Goal: Transaction & Acquisition: Purchase product/service

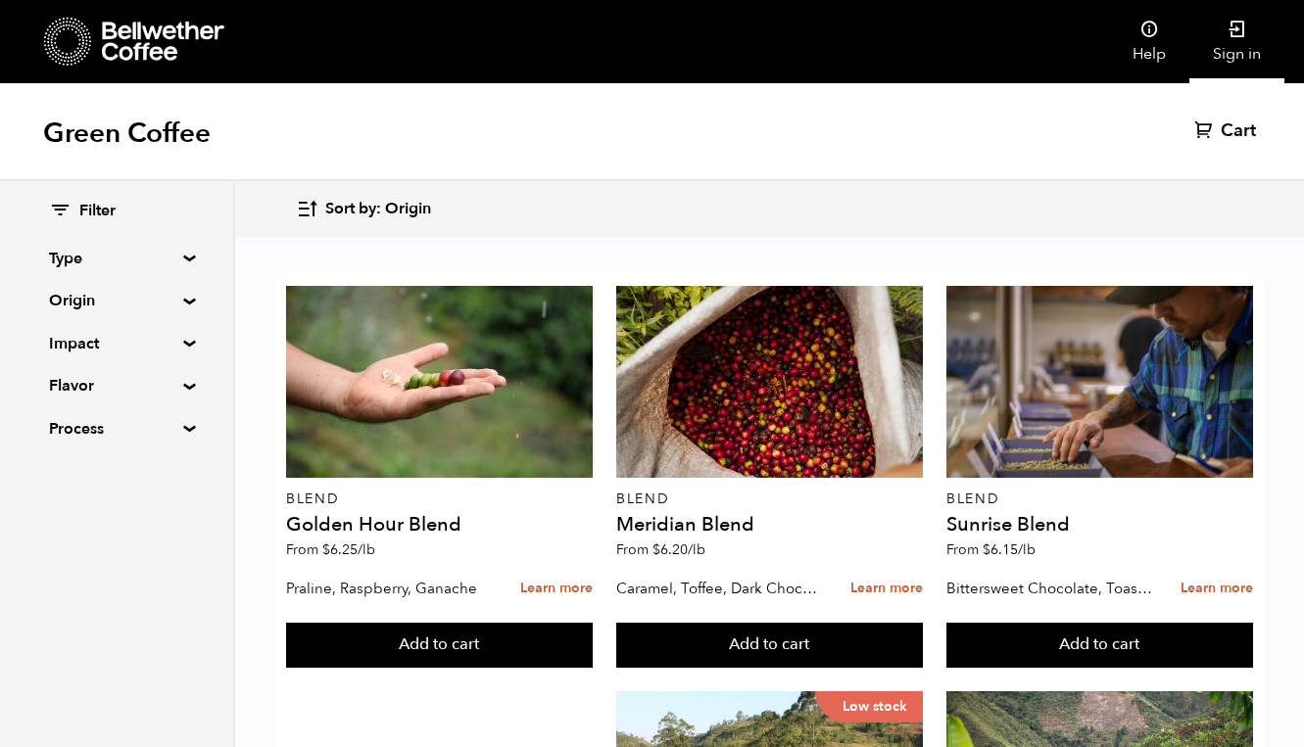
click at [1231, 52] on link "Sign in" at bounding box center [1236, 41] width 95 height 83
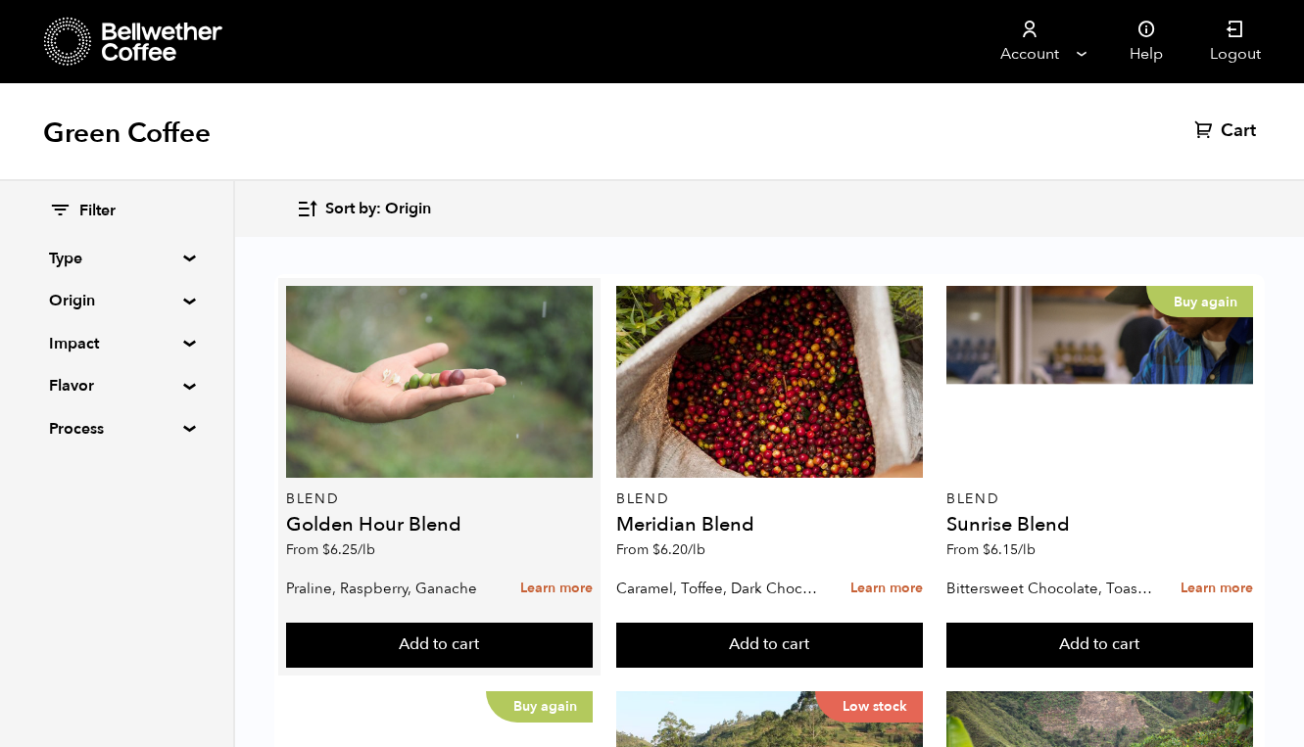
scroll to position [877, 0]
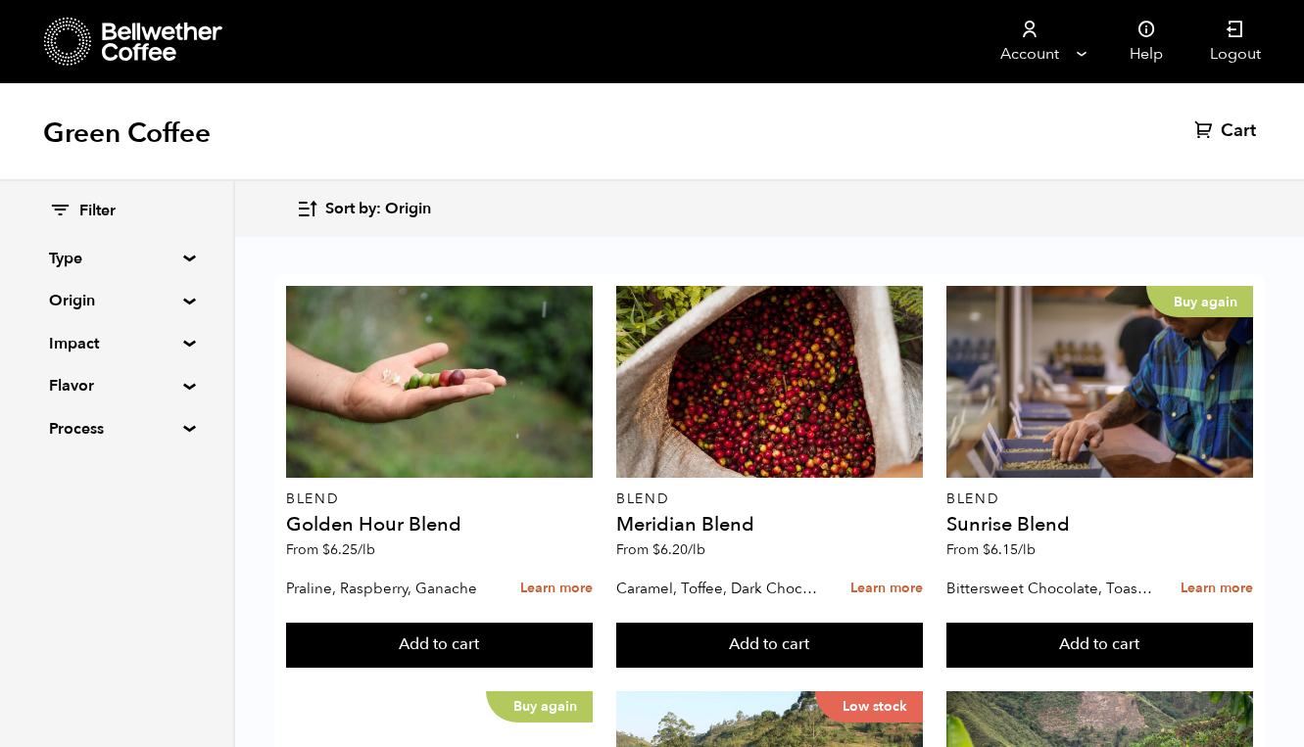
click at [417, 623] on button "Add to cart" at bounding box center [439, 645] width 307 height 45
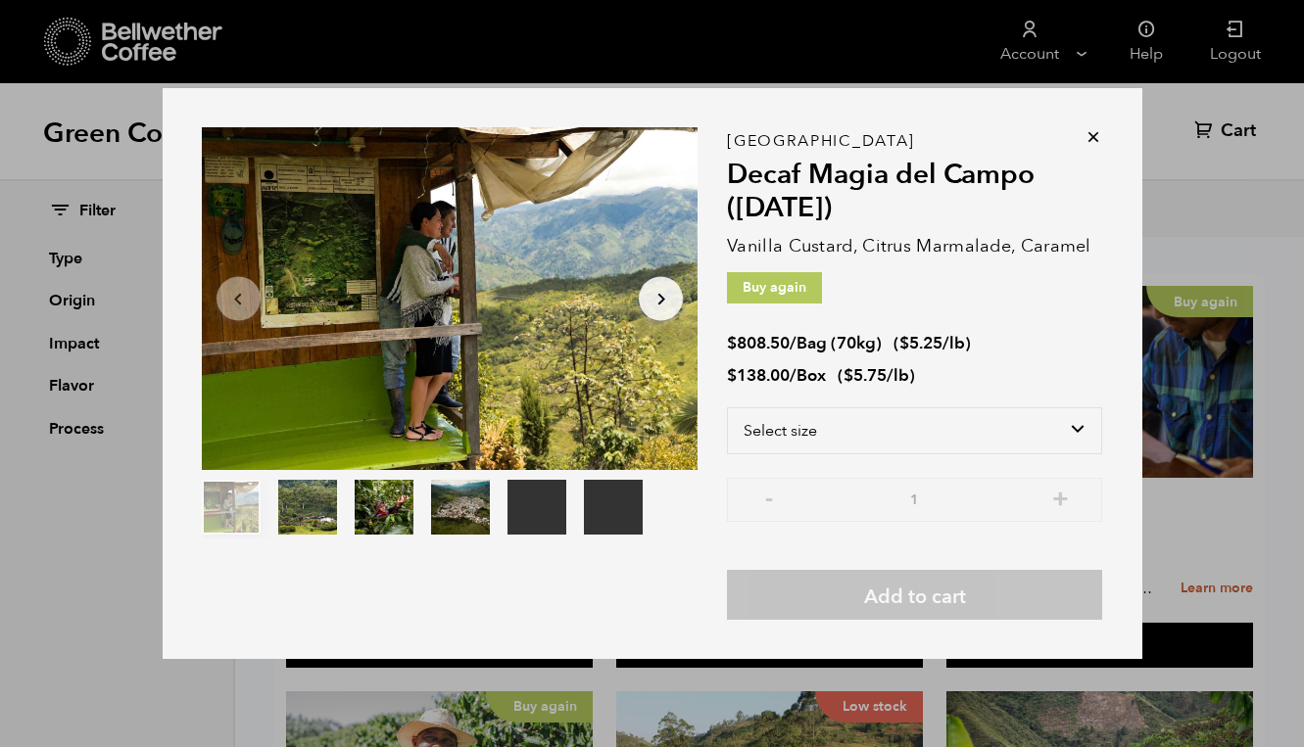
click at [1091, 137] on icon at bounding box center [1094, 137] width 20 height 20
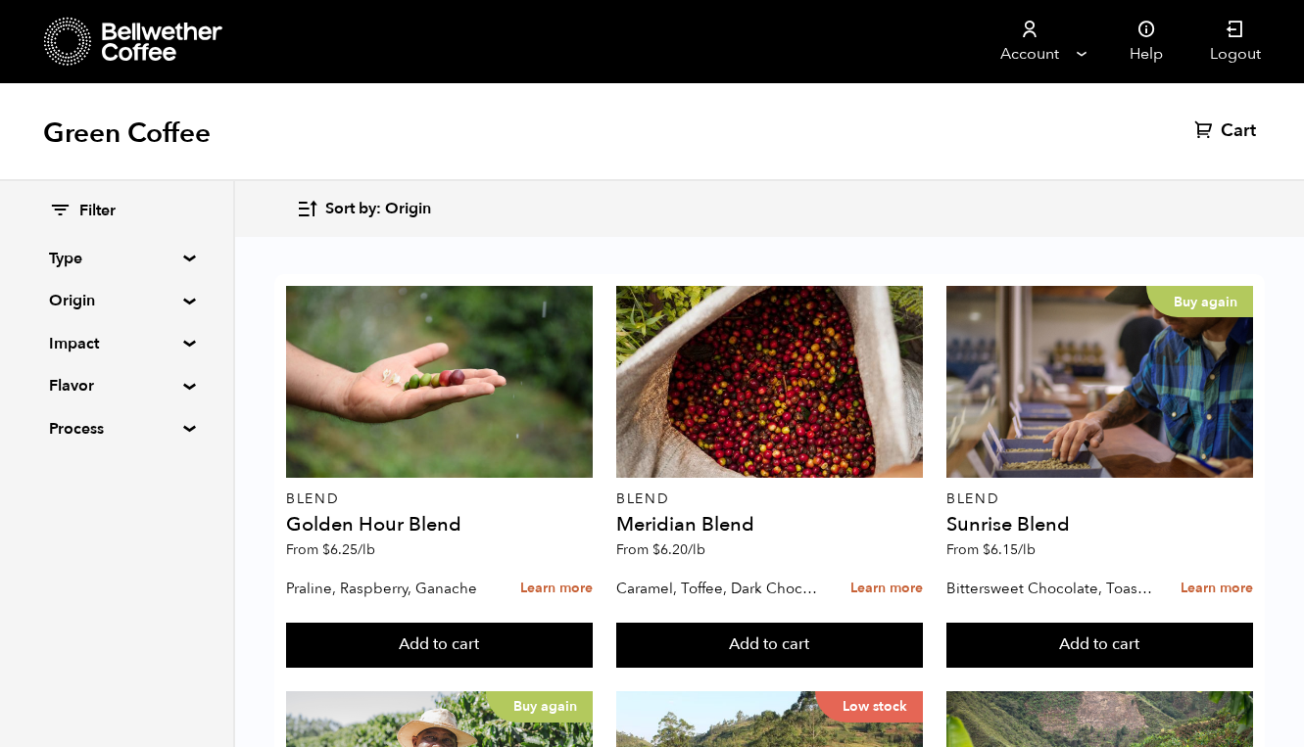
scroll to position [822, 0]
click at [458, 629] on button "Add to cart" at bounding box center [439, 645] width 307 height 45
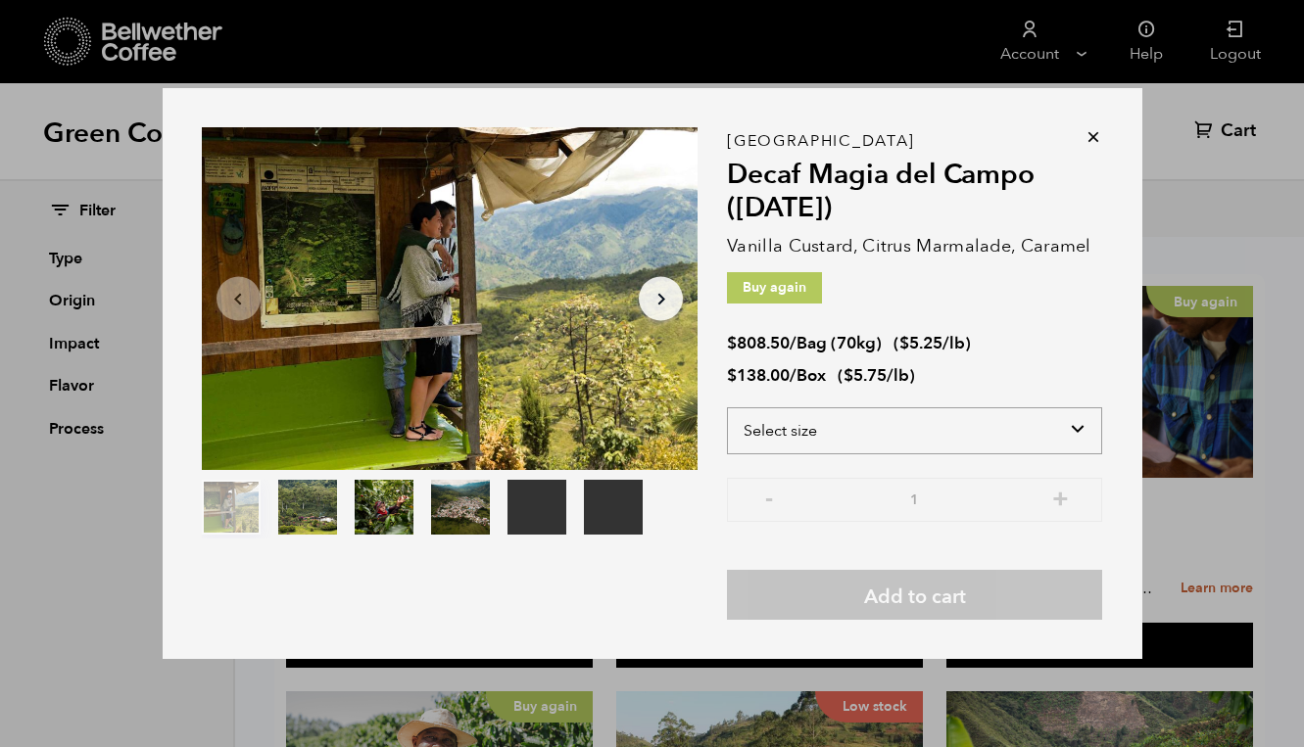
click at [886, 418] on select "Select size Bag (70kg) (154 lbs) Box (24 lbs)" at bounding box center [914, 431] width 375 height 47
select select "box"
click at [727, 408] on select "Select size Bag (70kg) (154 lbs) Box (24 lbs)" at bounding box center [914, 431] width 375 height 47
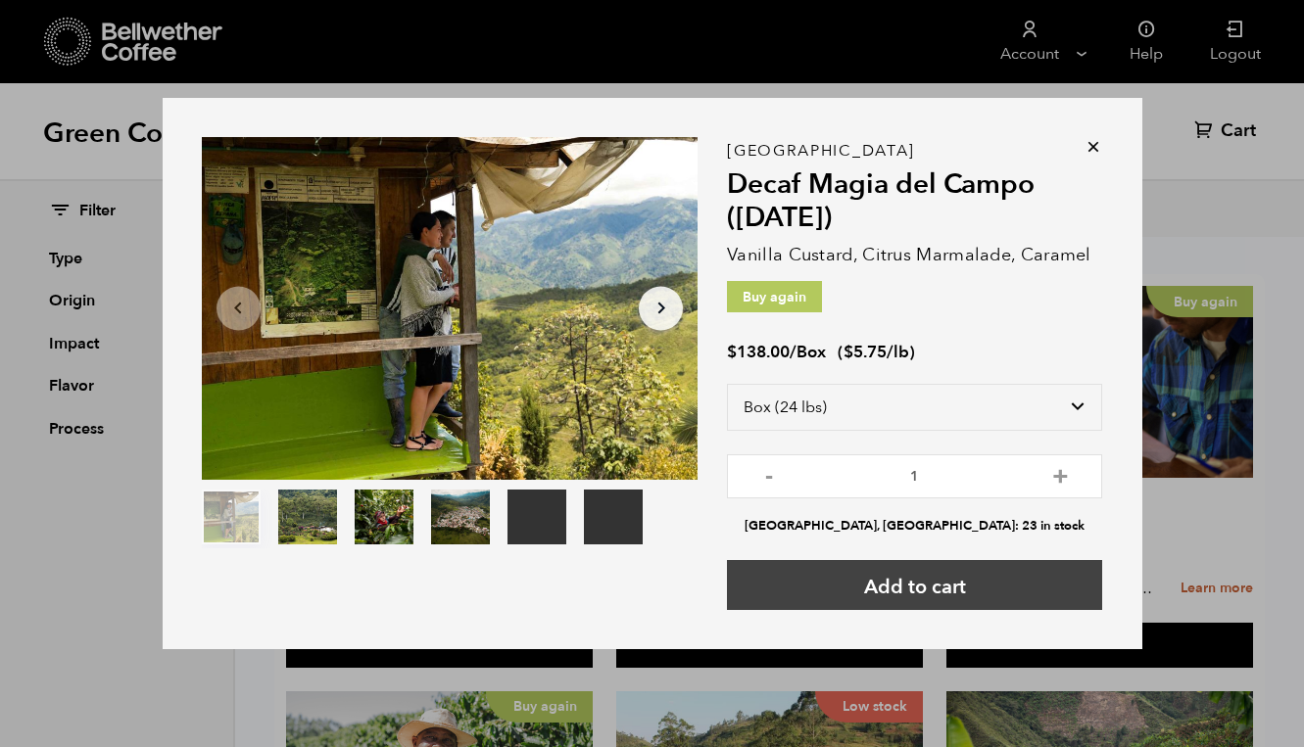
click at [874, 587] on button "Add to cart" at bounding box center [914, 585] width 375 height 50
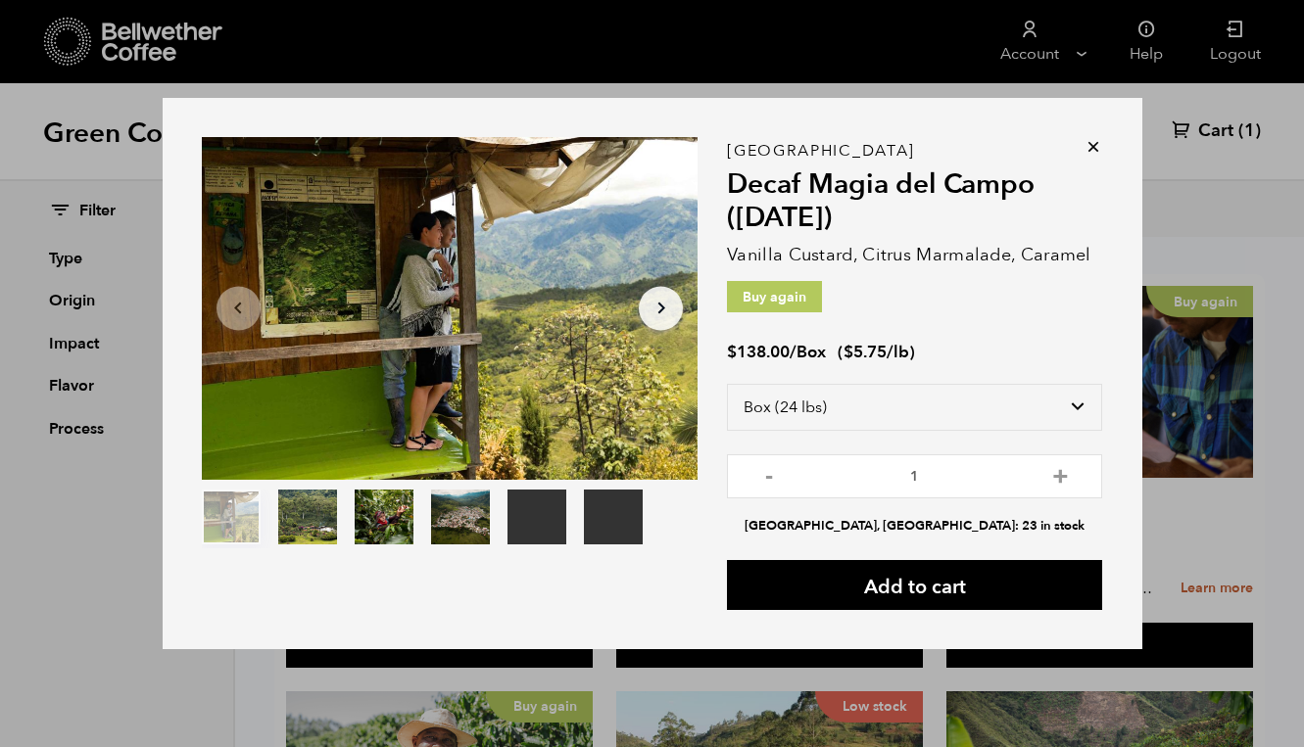
click at [1095, 149] on icon at bounding box center [1094, 147] width 20 height 20
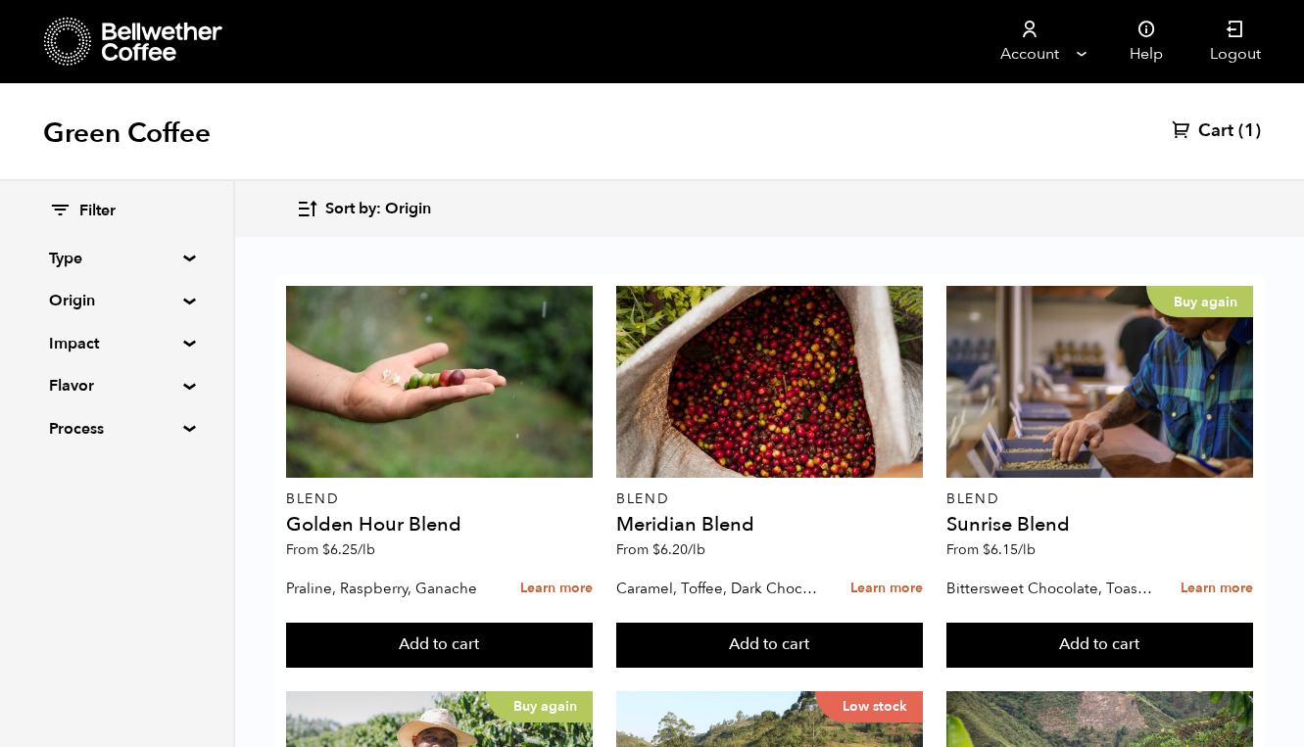
click at [1220, 122] on span "Cart" at bounding box center [1215, 132] width 35 height 24
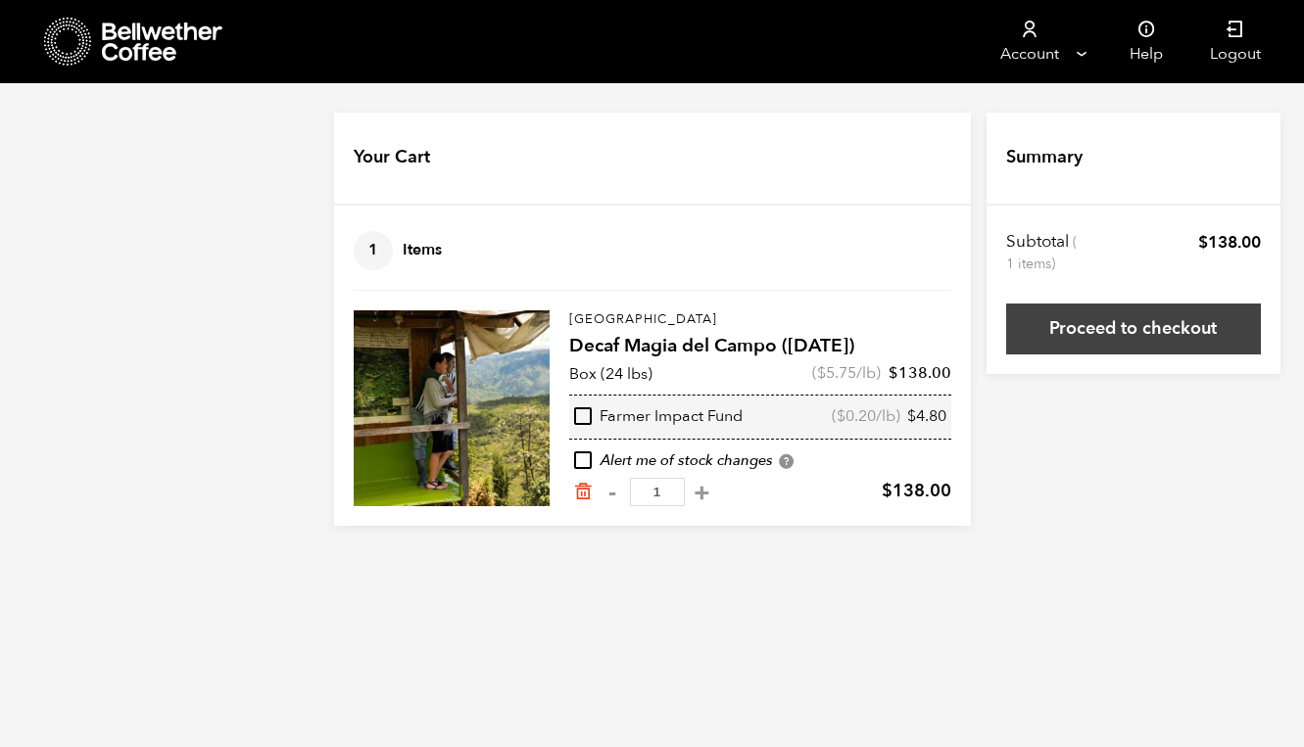
click at [1103, 332] on link "Proceed to checkout" at bounding box center [1133, 329] width 255 height 51
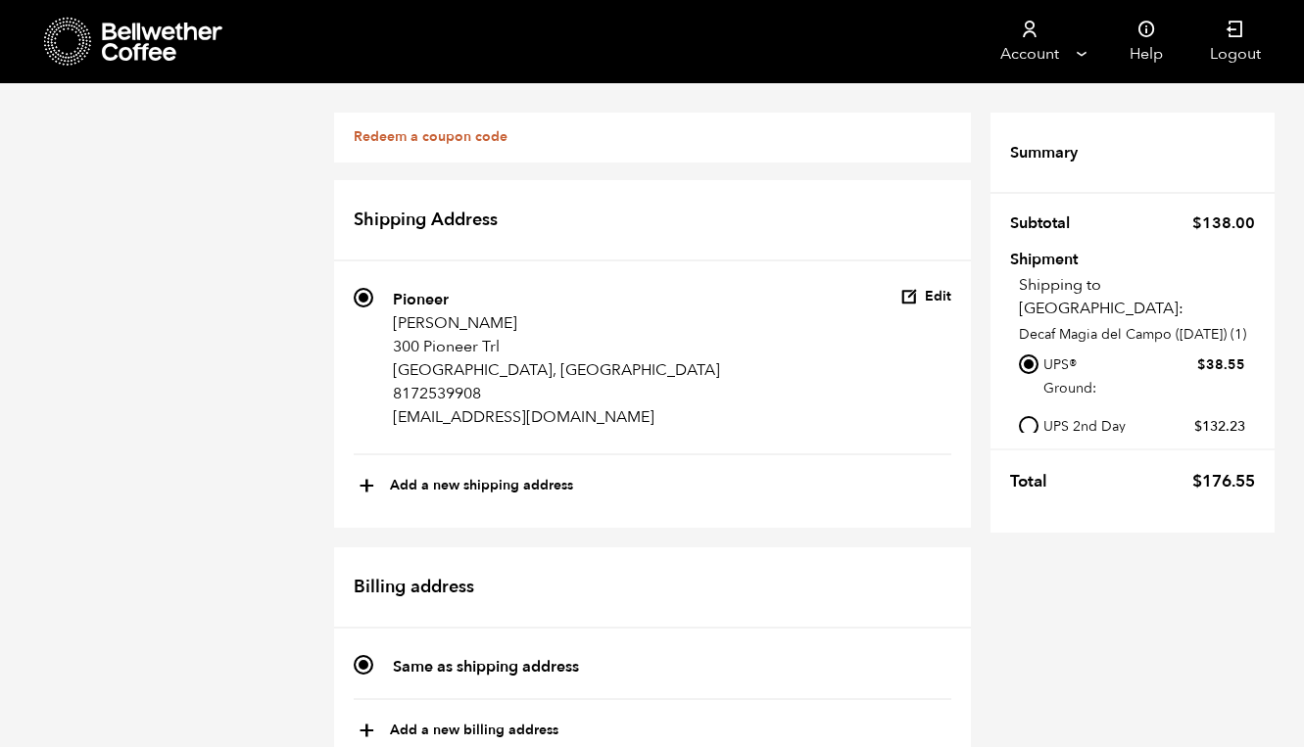
scroll to position [761, 0]
radio input "true"
